Goal: Complete application form

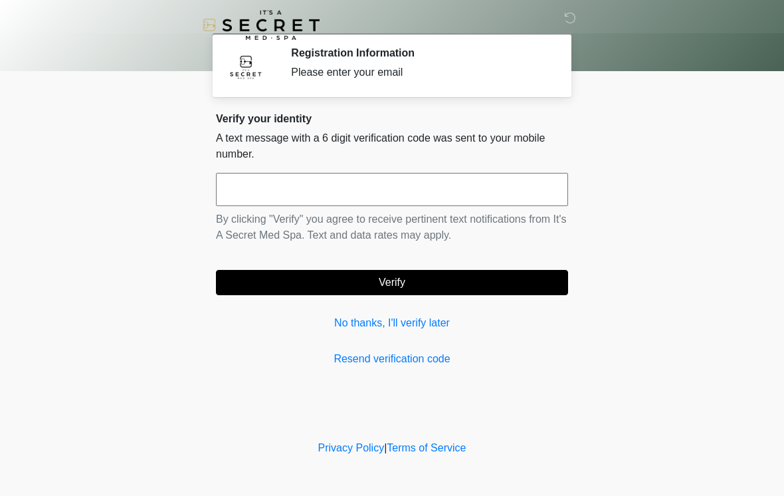
scroll to position [12, 8]
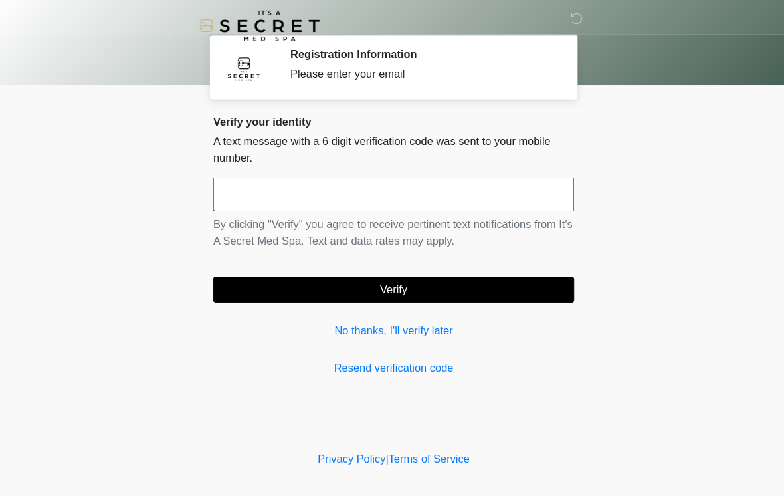
click at [478, 188] on input "text" at bounding box center [392, 189] width 352 height 33
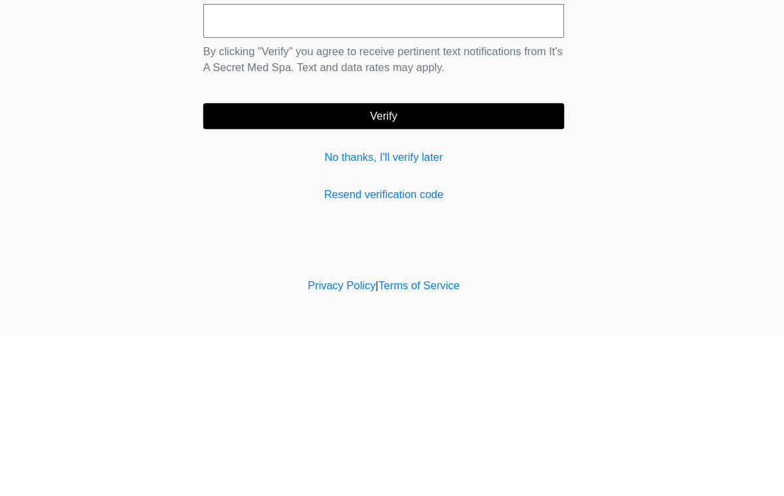
click at [411, 315] on link "No thanks, I'll verify later" at bounding box center [392, 323] width 352 height 16
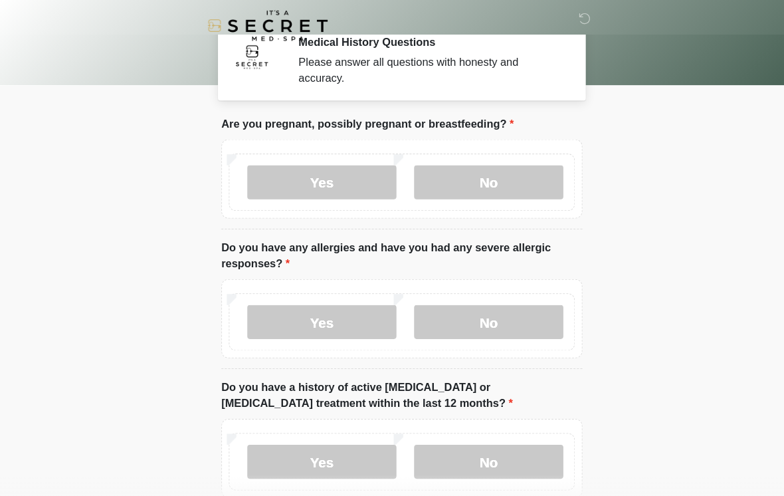
click at [492, 186] on label "No" at bounding box center [477, 177] width 146 height 33
click at [522, 330] on label "No" at bounding box center [477, 313] width 146 height 33
click at [514, 453] on label "No" at bounding box center [477, 449] width 146 height 33
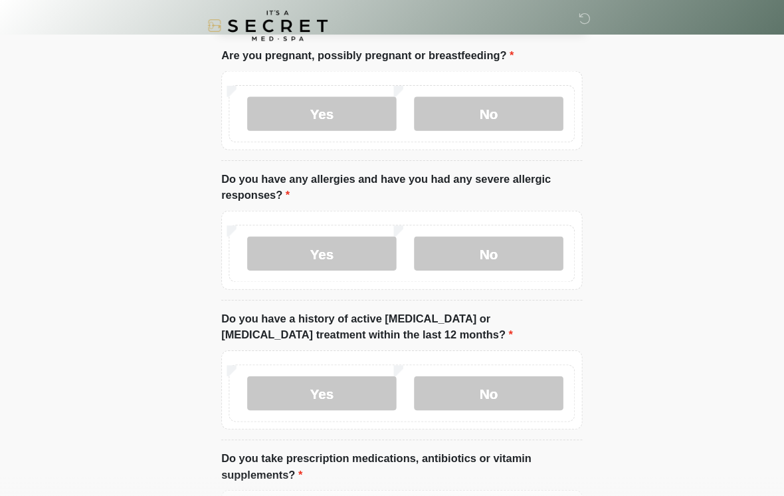
scroll to position [168, 0]
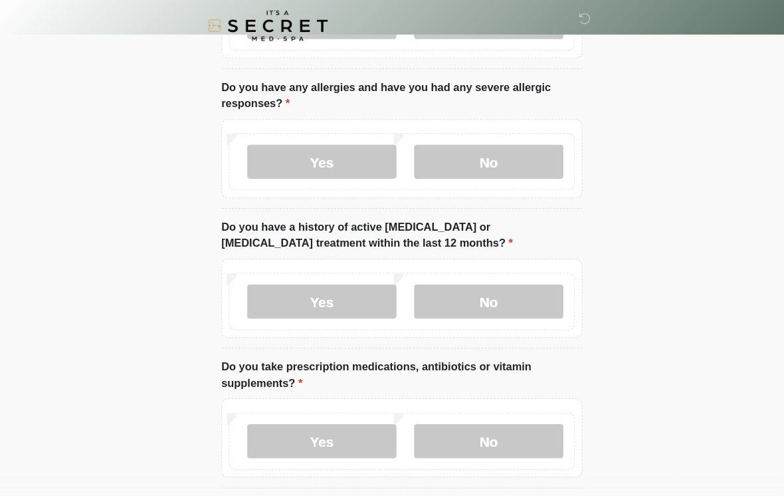
click at [520, 434] on label "No" at bounding box center [477, 429] width 146 height 33
click at [339, 433] on label "Yes" at bounding box center [314, 429] width 146 height 33
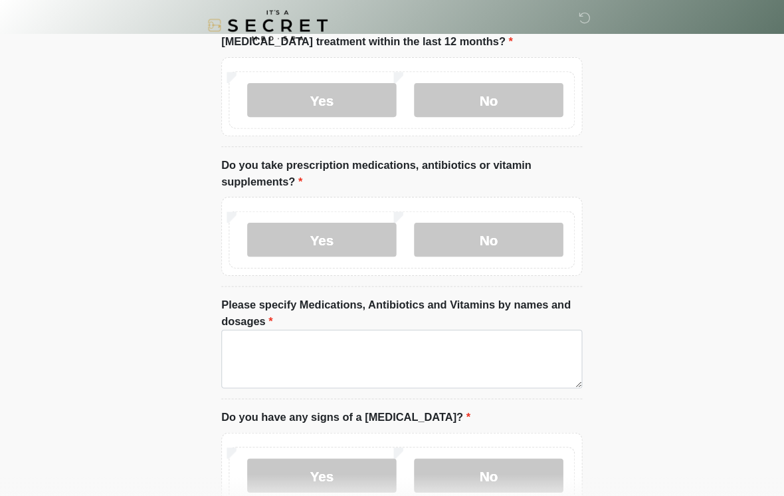
scroll to position [366, 0]
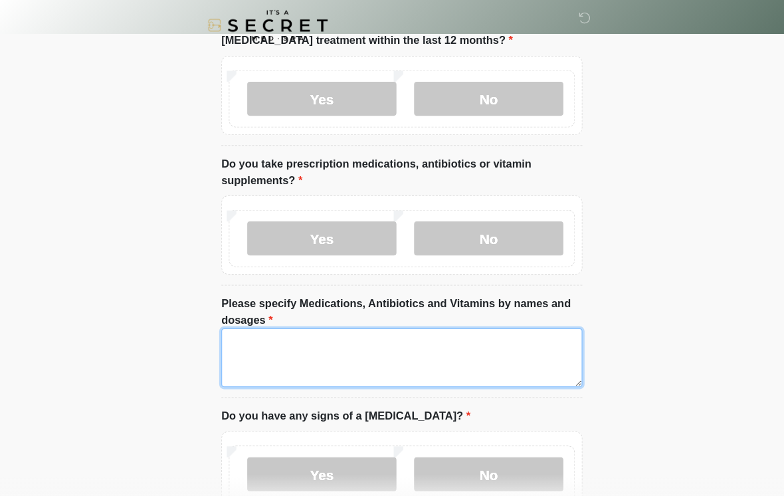
click at [468, 351] on textarea "Please specify Medications, Antibiotics and Vitamins by names and dosages" at bounding box center [392, 348] width 352 height 57
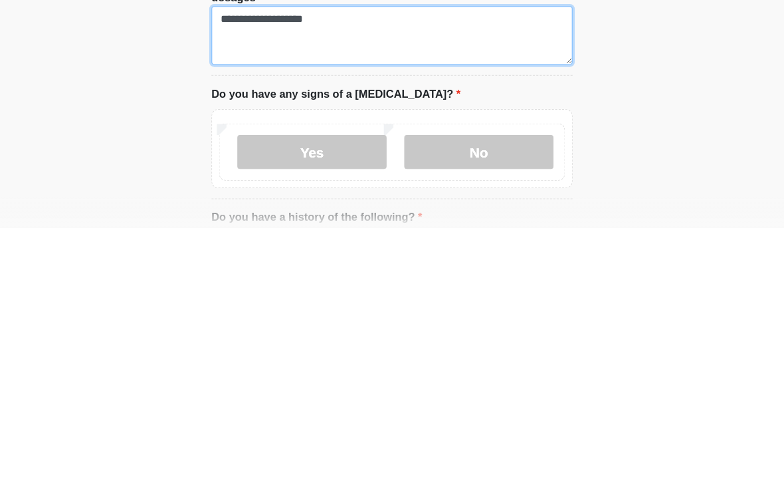
type textarea "**********"
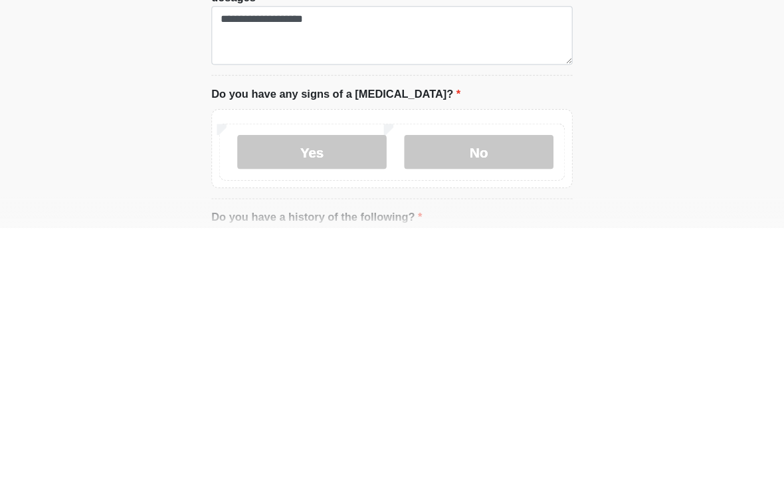
click at [496, 405] on label "No" at bounding box center [477, 421] width 146 height 33
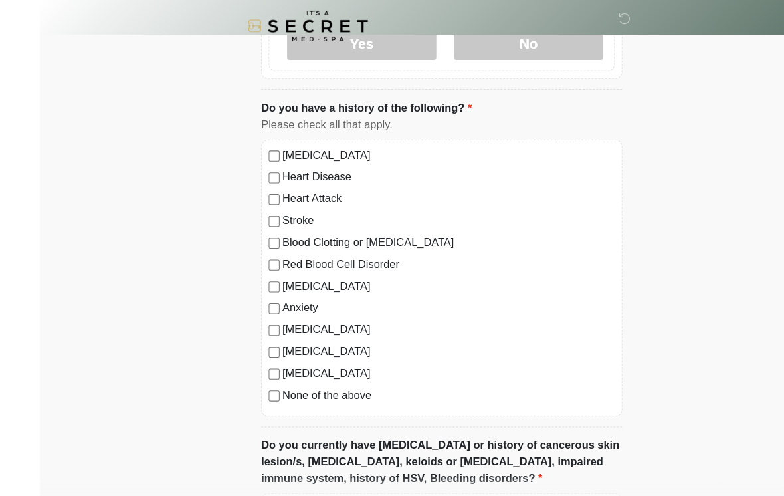
scroll to position [795, 0]
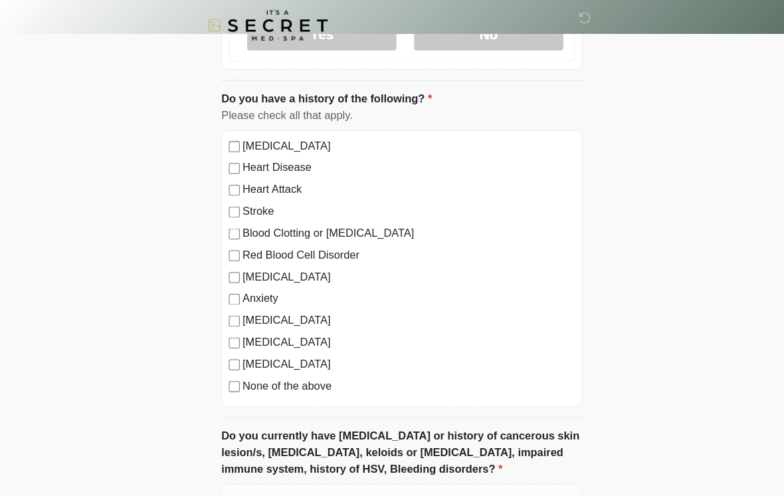
click at [322, 378] on label "None of the above" at bounding box center [399, 377] width 324 height 16
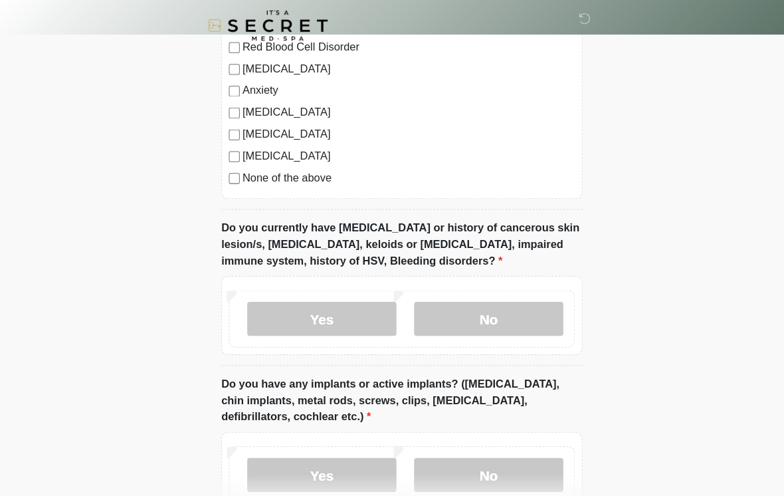
click at [510, 320] on label "No" at bounding box center [477, 310] width 146 height 33
click at [520, 463] on label "No" at bounding box center [477, 462] width 146 height 33
click at [370, 473] on label "Yes" at bounding box center [314, 462] width 146 height 33
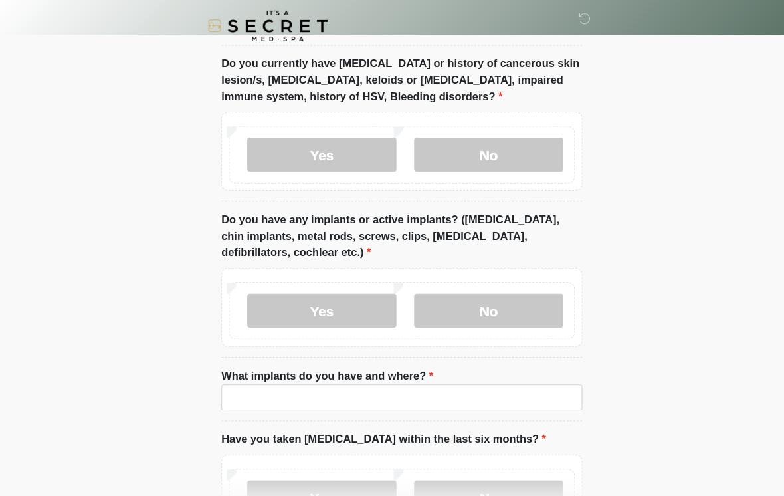
scroll to position [1219, 0]
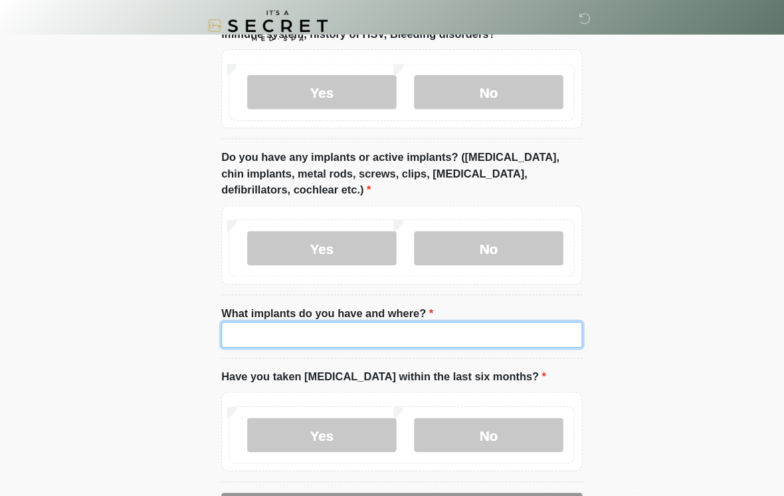
click at [476, 326] on input "What implants do you have and where?" at bounding box center [392, 326] width 352 height 25
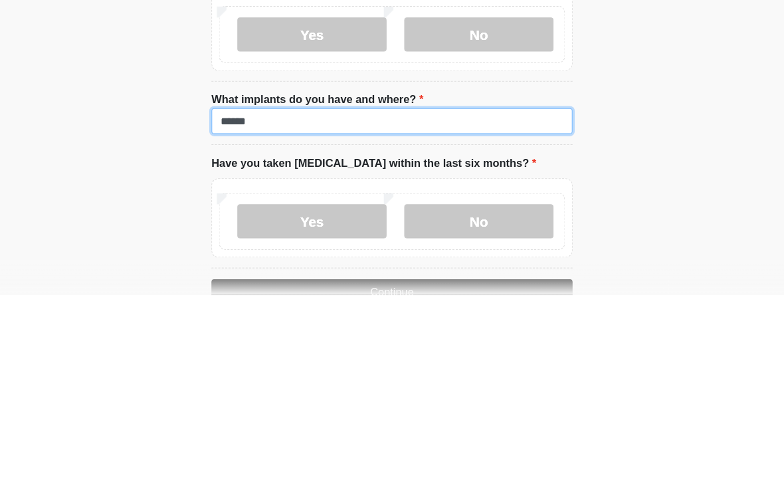
type input "******"
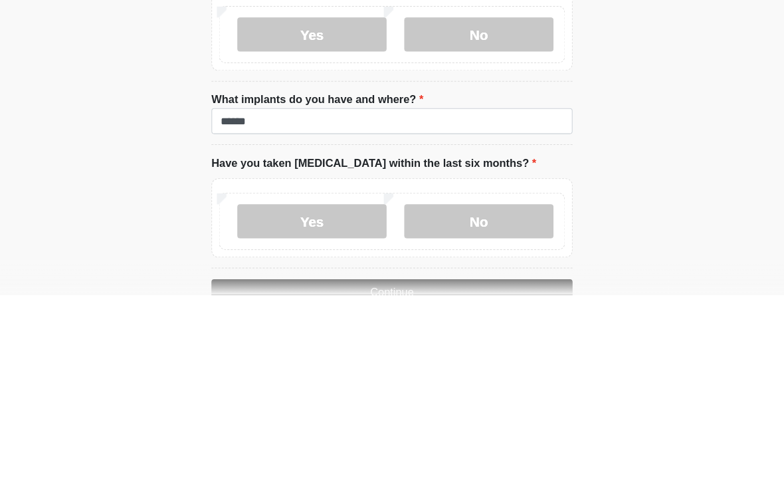
click at [481, 407] on label "No" at bounding box center [477, 423] width 146 height 33
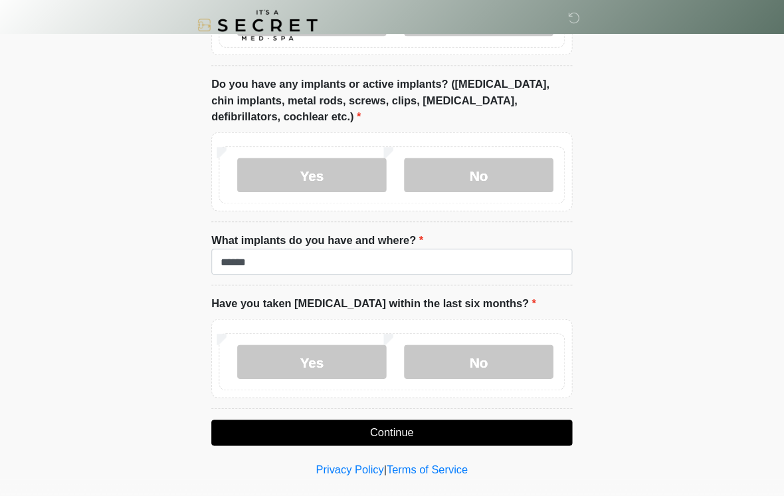
scroll to position [1290, 0]
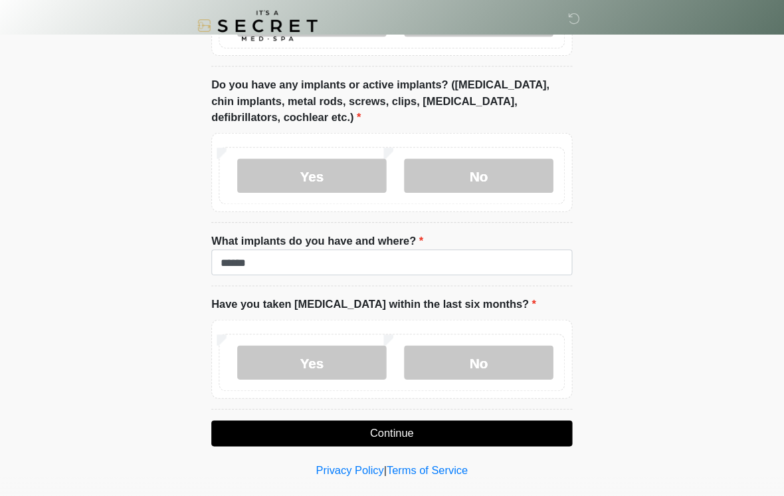
click at [474, 415] on button "Continue" at bounding box center [392, 422] width 352 height 25
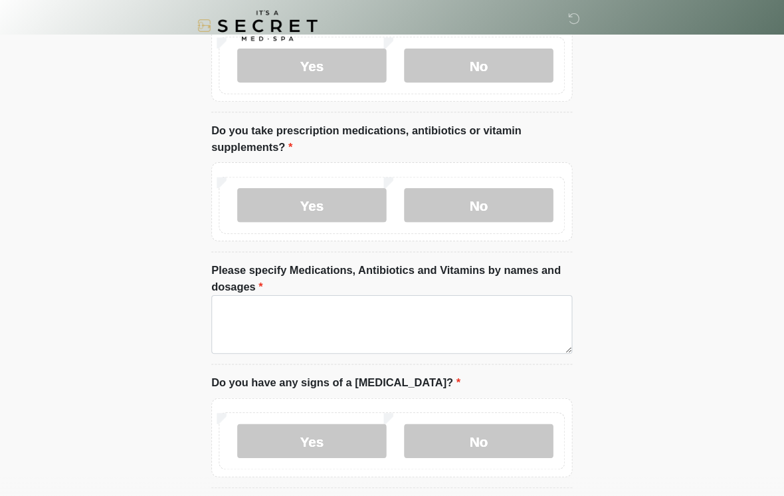
scroll to position [0, 0]
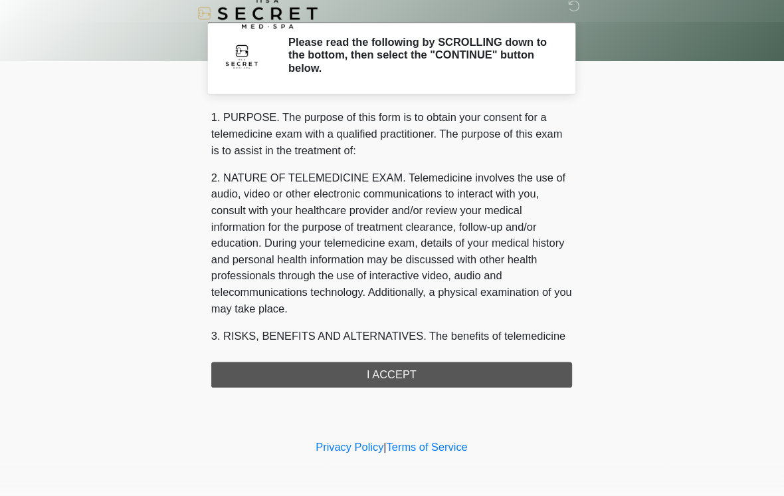
click at [506, 373] on div "1. PURPOSE. The purpose of this form is to obtain your consent for a telemedici…" at bounding box center [392, 254] width 352 height 271
click at [479, 364] on div "1. PURPOSE. The purpose of this form is to obtain your consent for a telemedici…" at bounding box center [392, 254] width 352 height 271
click at [469, 367] on div "1. PURPOSE. The purpose of this form is to obtain your consent for a telemedici…" at bounding box center [392, 254] width 352 height 271
click at [399, 369] on div "1. PURPOSE. The purpose of this form is to obtain your consent for a telemedici…" at bounding box center [392, 254] width 352 height 271
click at [427, 368] on div "1. PURPOSE. The purpose of this form is to obtain your consent for a telemedici…" at bounding box center [392, 254] width 352 height 271
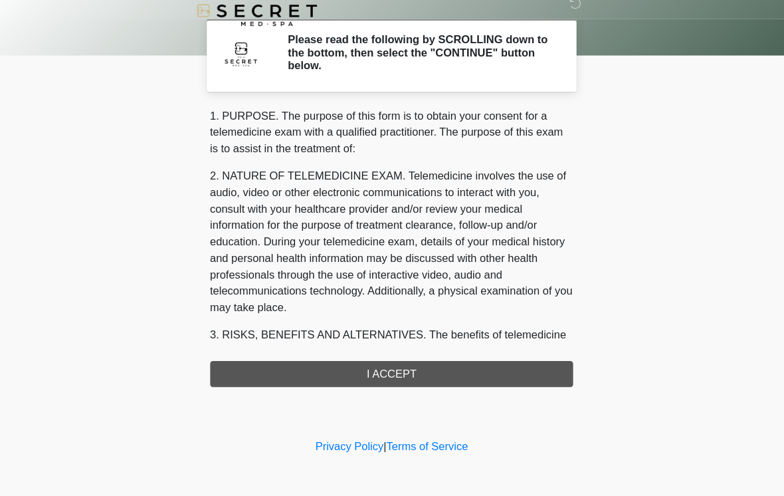
click at [406, 359] on div "1. PURPOSE. The purpose of this form is to obtain your consent for a telemedici…" at bounding box center [392, 254] width 352 height 271
click at [390, 365] on div "1. PURPOSE. The purpose of this form is to obtain your consent for a telemedici…" at bounding box center [392, 254] width 352 height 271
click at [360, 354] on div "1. PURPOSE. The purpose of this form is to obtain your consent for a telemedici…" at bounding box center [392, 254] width 352 height 271
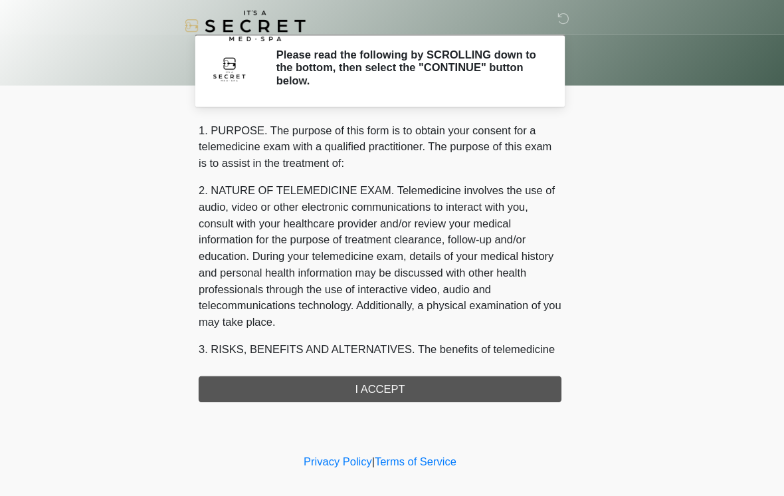
click at [379, 383] on div "1. PURPOSE. The purpose of this form is to obtain your consent for a telemedici…" at bounding box center [392, 254] width 352 height 271
click at [421, 379] on div "1. PURPOSE. The purpose of this form is to obtain your consent for a telemedici…" at bounding box center [392, 254] width 352 height 271
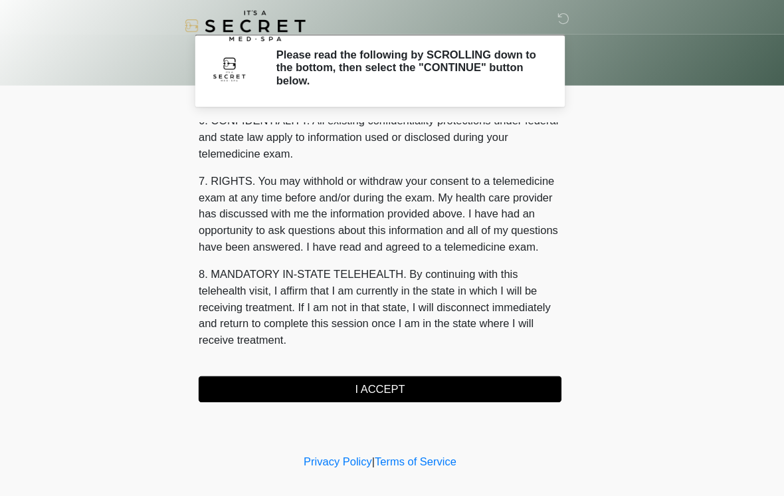
scroll to position [541, 0]
click at [397, 378] on button "I ACCEPT" at bounding box center [392, 377] width 352 height 25
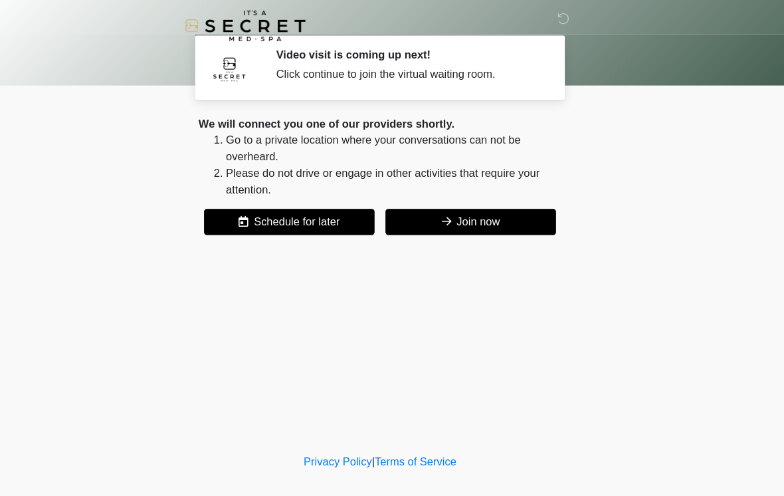
click at [514, 207] on button "Join now" at bounding box center [479, 215] width 165 height 25
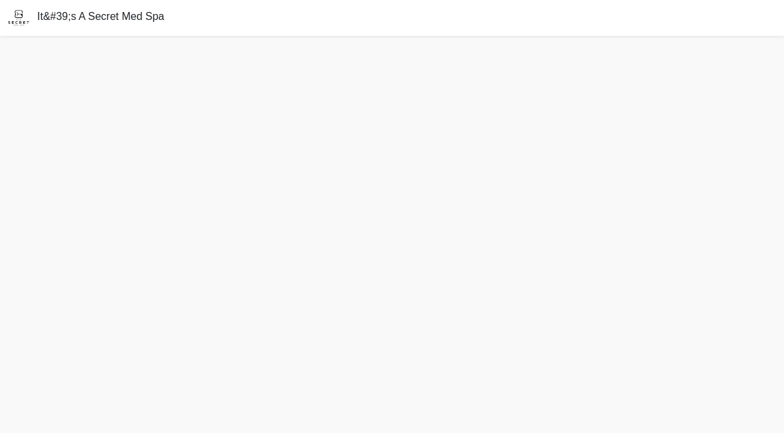
scroll to position [4, 0]
